Goal: Information Seeking & Learning: Understand process/instructions

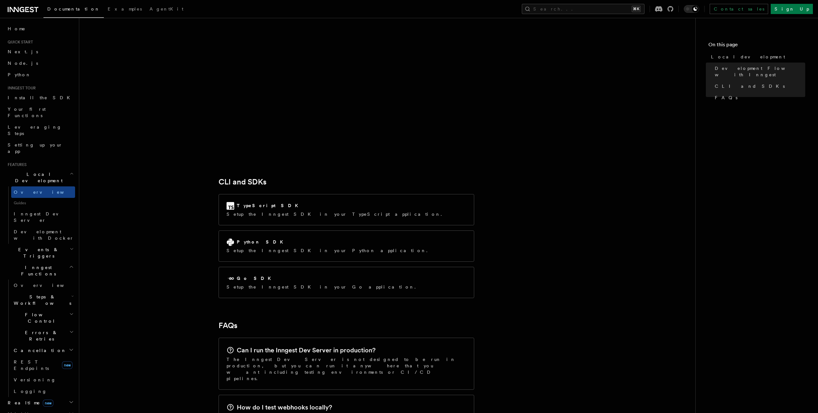
scroll to position [782, 0]
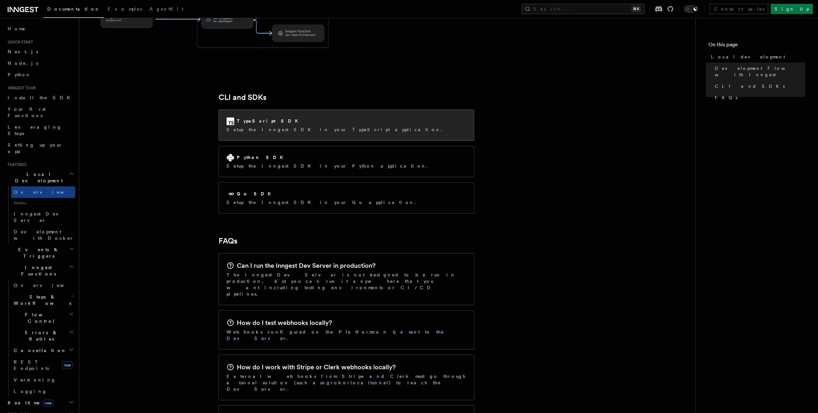
click at [263, 118] on h2 "TypeScript SDK" at bounding box center [269, 121] width 65 height 6
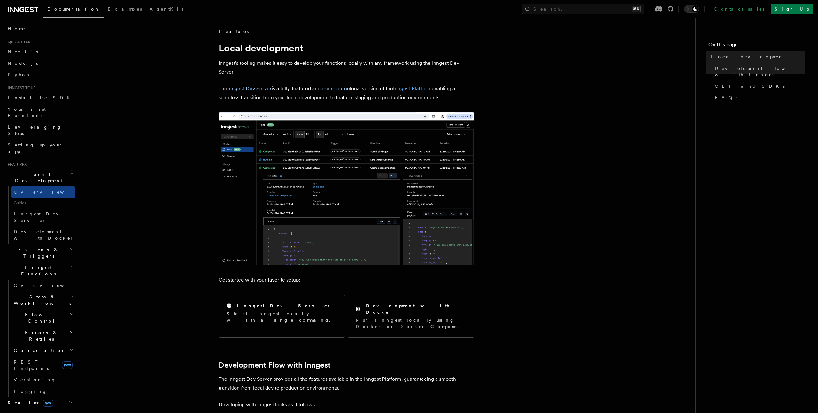
click at [416, 87] on link "Inngest Platform" at bounding box center [412, 89] width 39 height 6
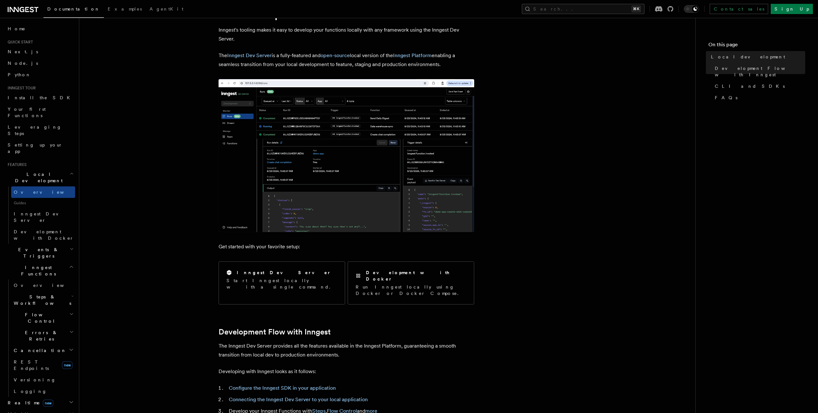
scroll to position [42, 0]
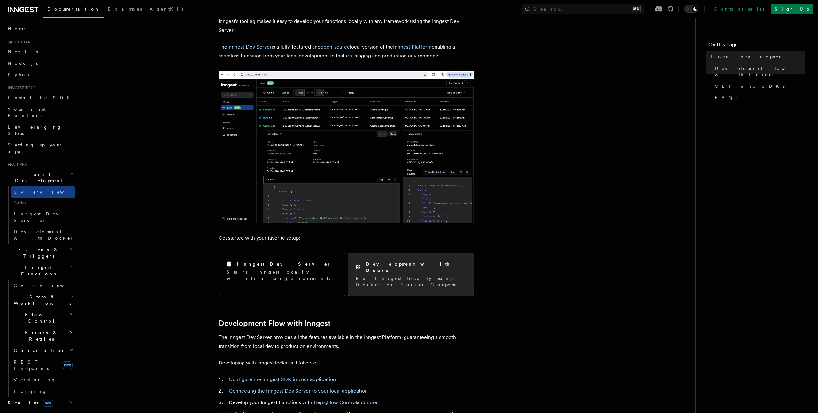
click at [408, 268] on div "Development with Docker Run Inngest locally using Docker or Docker Compose." at bounding box center [410, 274] width 110 height 27
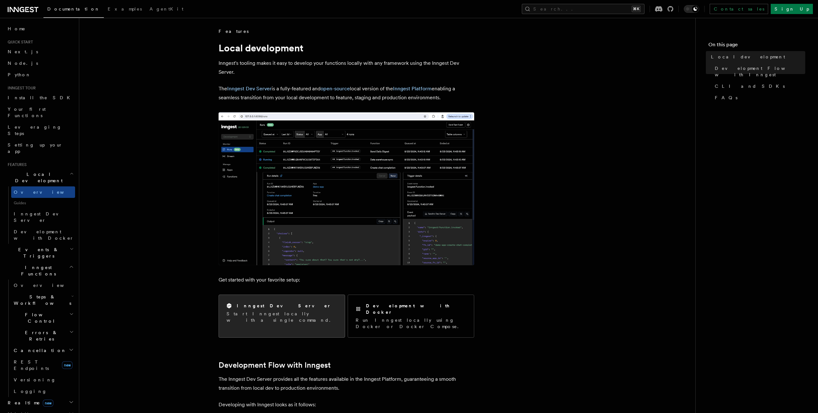
click at [255, 305] on h2 "Inngest Dev Server" at bounding box center [284, 306] width 94 height 6
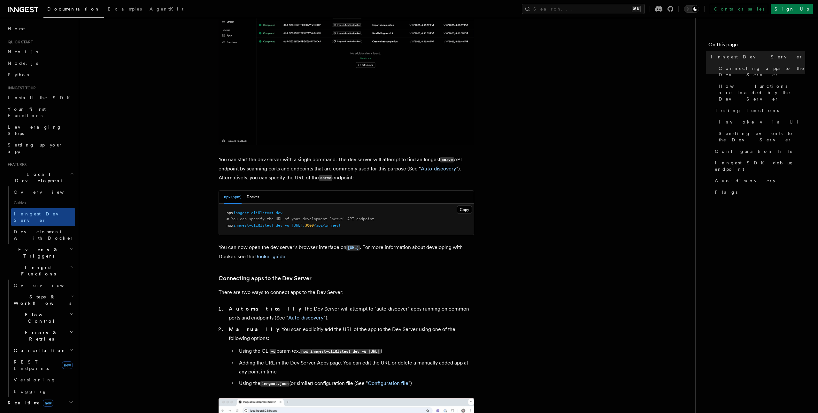
scroll to position [147, 0]
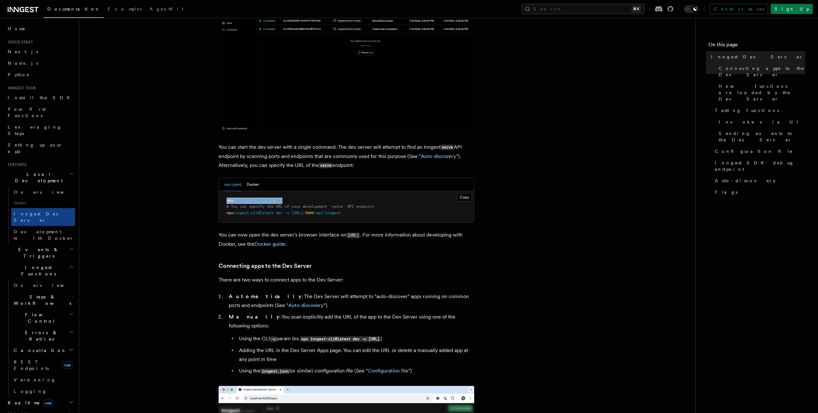
drag, startPoint x: 289, startPoint y: 201, endPoint x: 224, endPoint y: 201, distance: 64.5
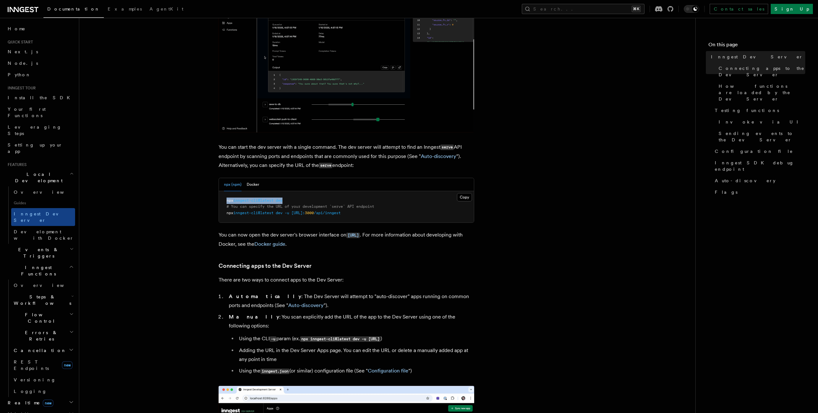
click at [224, 201] on pre "npx inngest-cli@latest dev # You can specify the URL of your development `serve…" at bounding box center [346, 207] width 255 height 32
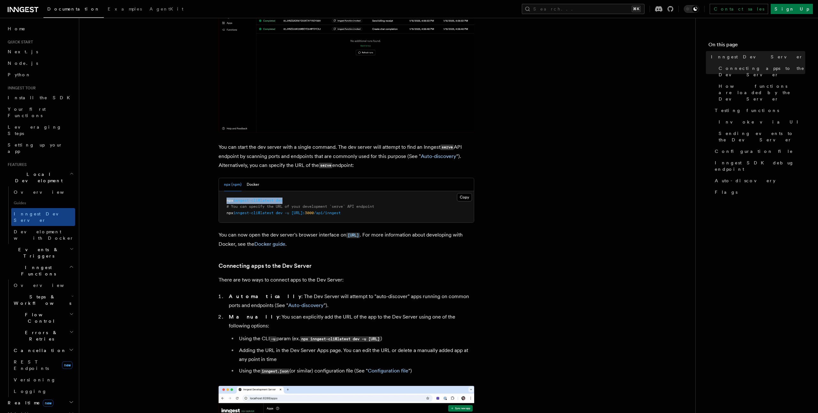
copy span "npx inngest-cli@latest dev"
